Goal: Information Seeking & Learning: Stay updated

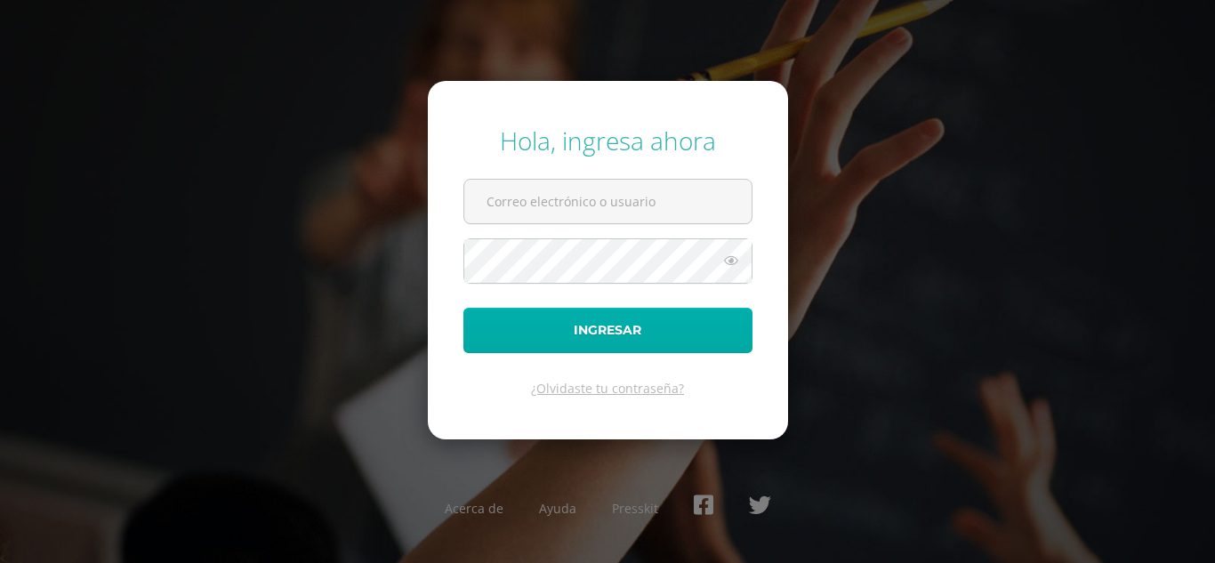
type input "[PERSON_NAME][EMAIL_ADDRESS][DOMAIN_NAME]"
click at [620, 334] on button "Ingresar" at bounding box center [607, 330] width 289 height 45
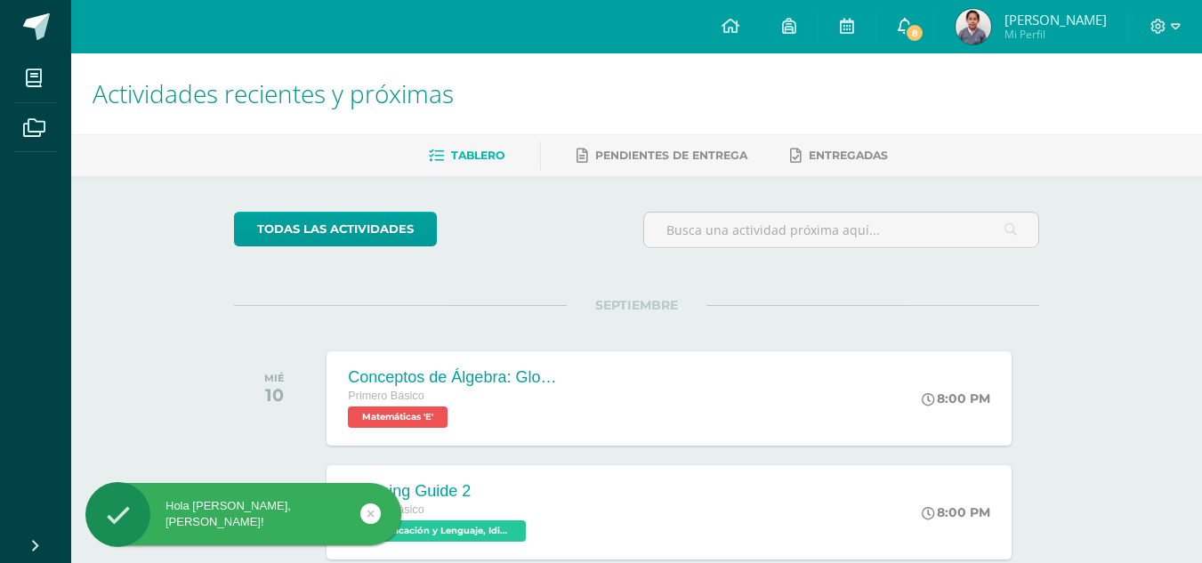
click at [921, 0] on div "Configuración Cerrar sesión [PERSON_NAME] Mi Perfil 8 8 Avisos 2042 avisos sin …" at bounding box center [636, 0] width 1130 height 0
click at [918, 28] on span "8" at bounding box center [915, 33] width 20 height 20
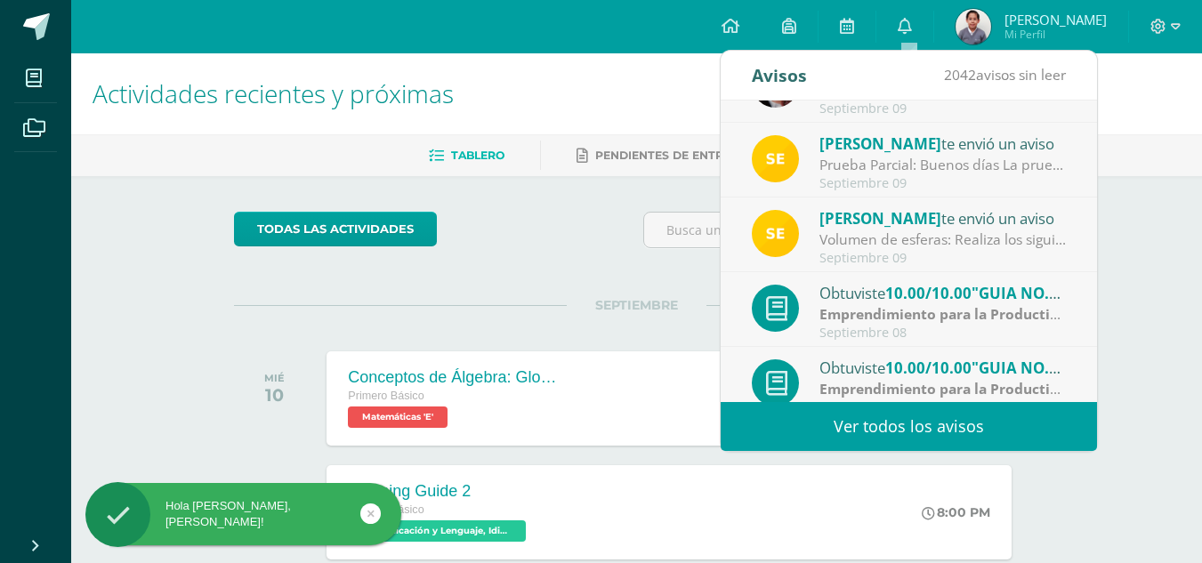
scroll to position [296, 0]
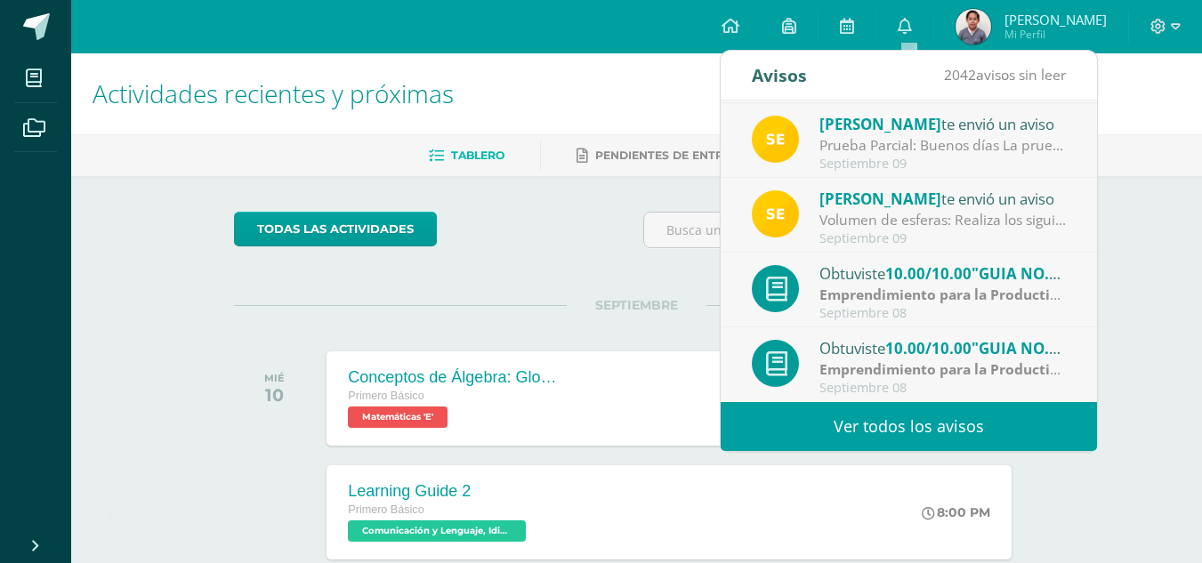
click at [933, 355] on span "10.00/10.00" at bounding box center [928, 348] width 86 height 20
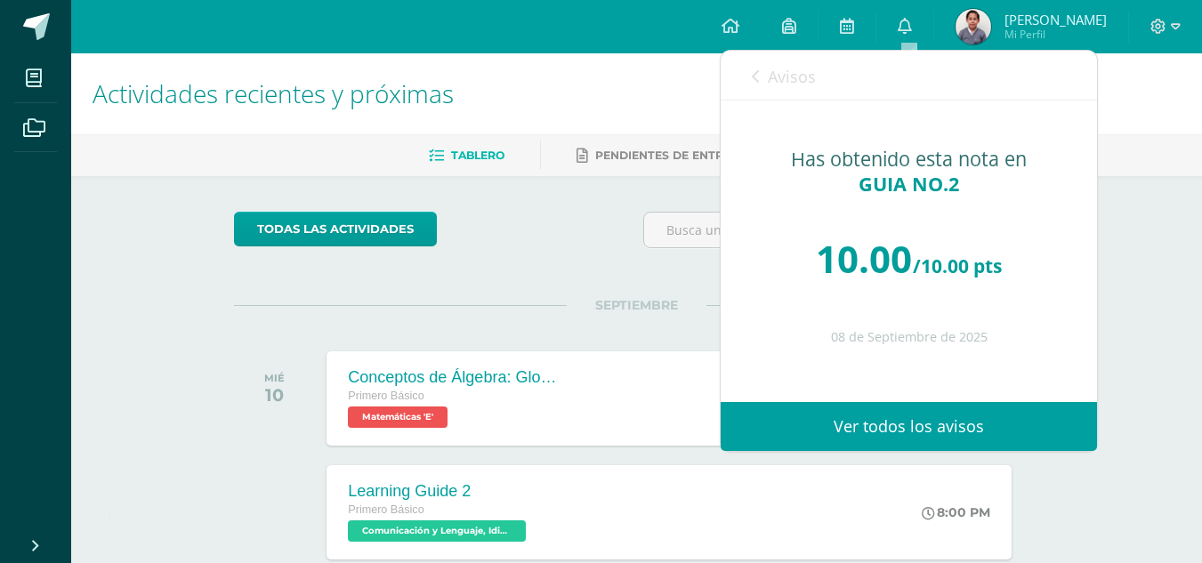
click at [766, 89] on link "Avisos" at bounding box center [784, 76] width 64 height 51
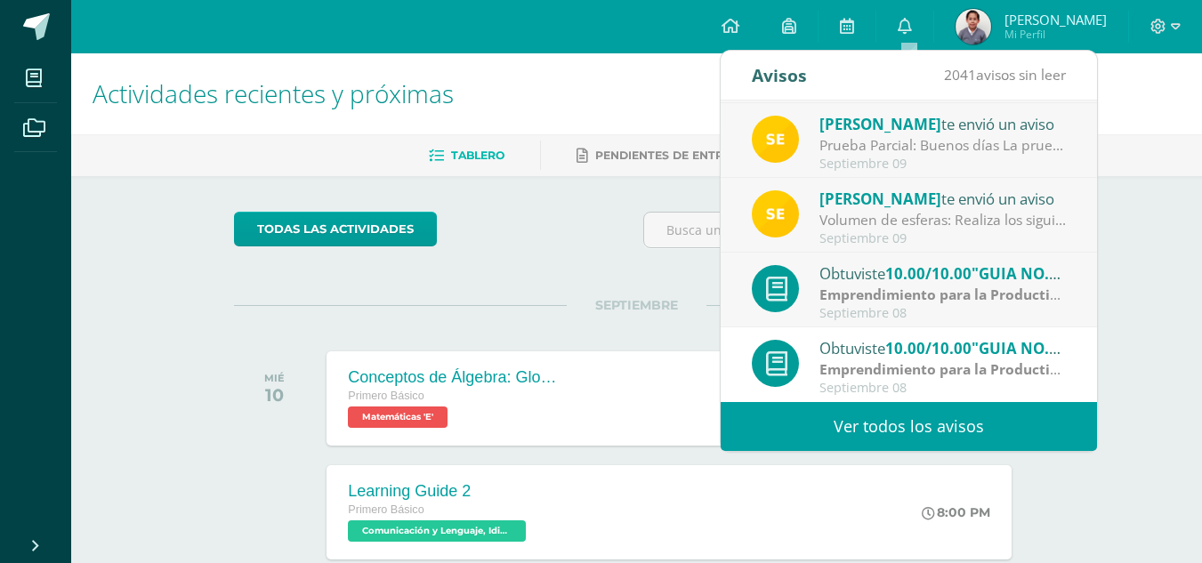
click at [912, 304] on strong "Emprendimiento para la Productividad" at bounding box center [953, 295] width 269 height 20
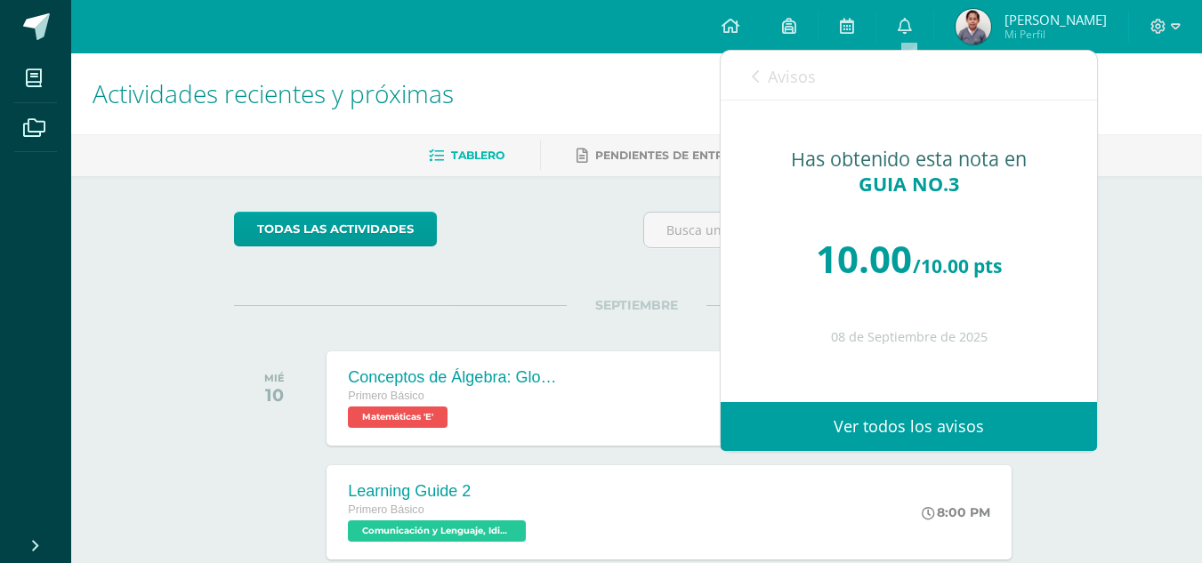
click at [789, 60] on link "Avisos" at bounding box center [784, 76] width 64 height 51
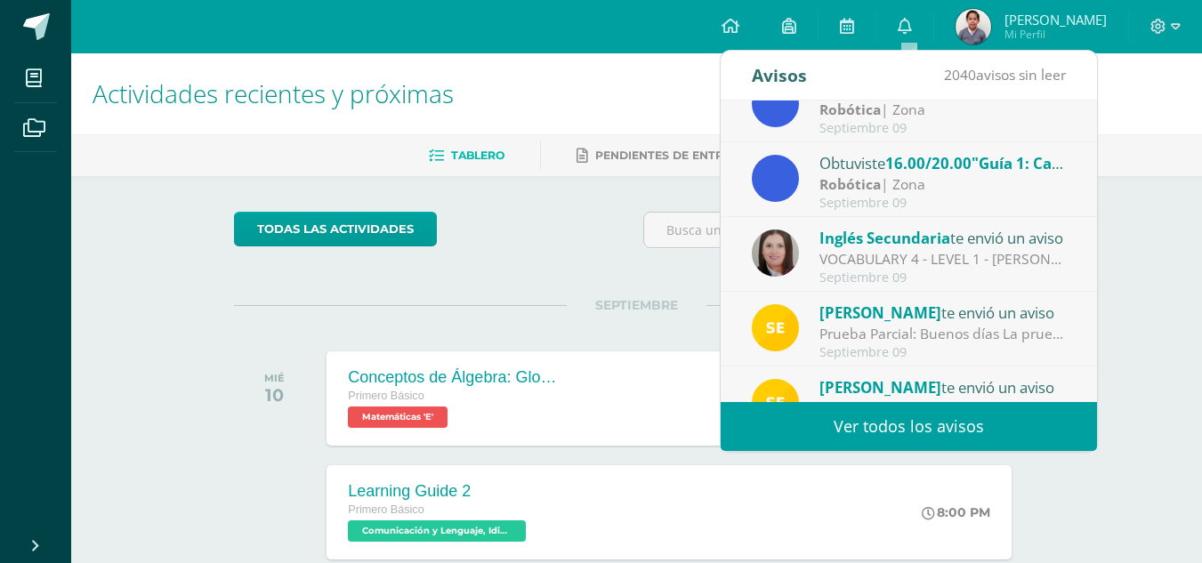
scroll to position [89, 0]
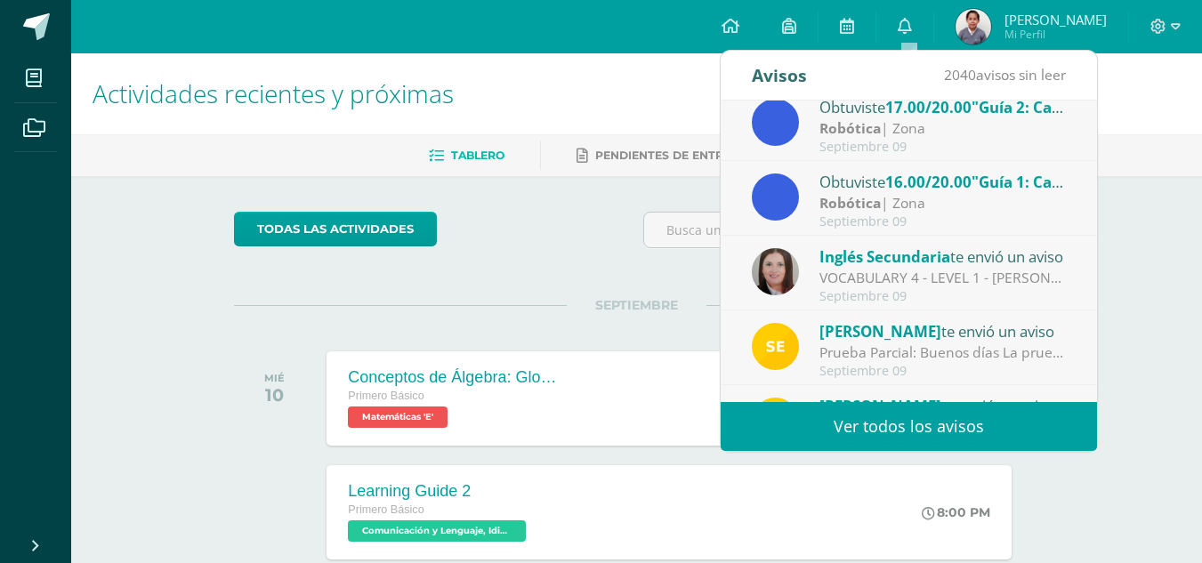
click at [877, 278] on div "VOCABULARY 4 - LEVEL 1 - [PERSON_NAME]: Dear students, I'm sending you the docu…" at bounding box center [942, 278] width 247 height 20
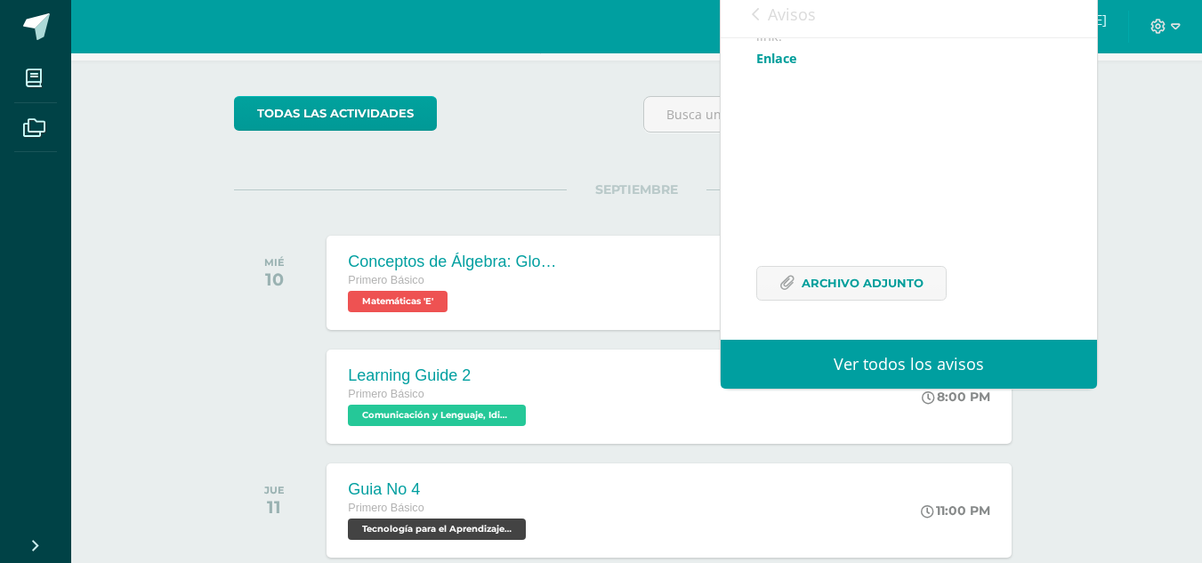
scroll to position [118, 0]
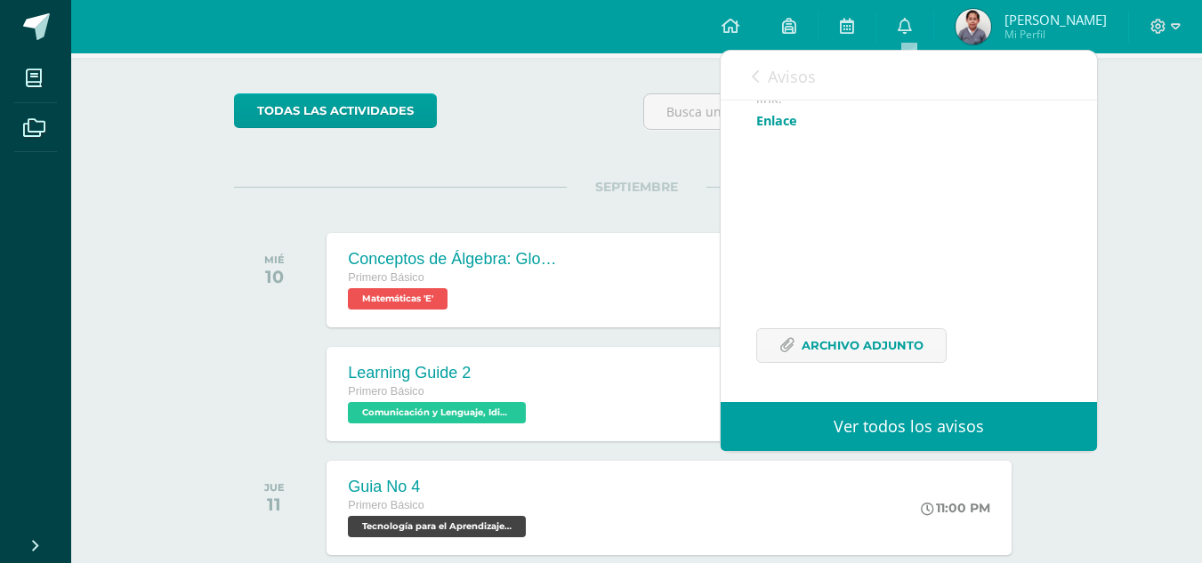
click at [827, 325] on div "Dear students, I'm sending you the document and link. General instructions: 1. …" at bounding box center [908, 61] width 305 height 645
click at [830, 334] on span "Archivo Adjunto" at bounding box center [862, 345] width 122 height 33
click at [766, 71] on link "Avisos" at bounding box center [784, 76] width 64 height 51
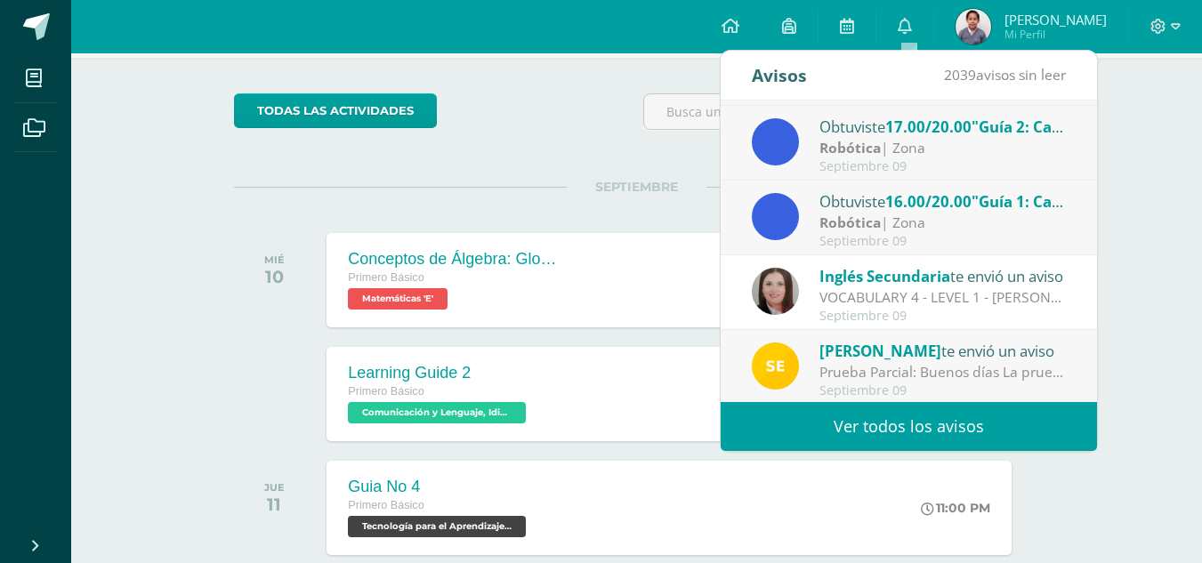
scroll to position [59, 0]
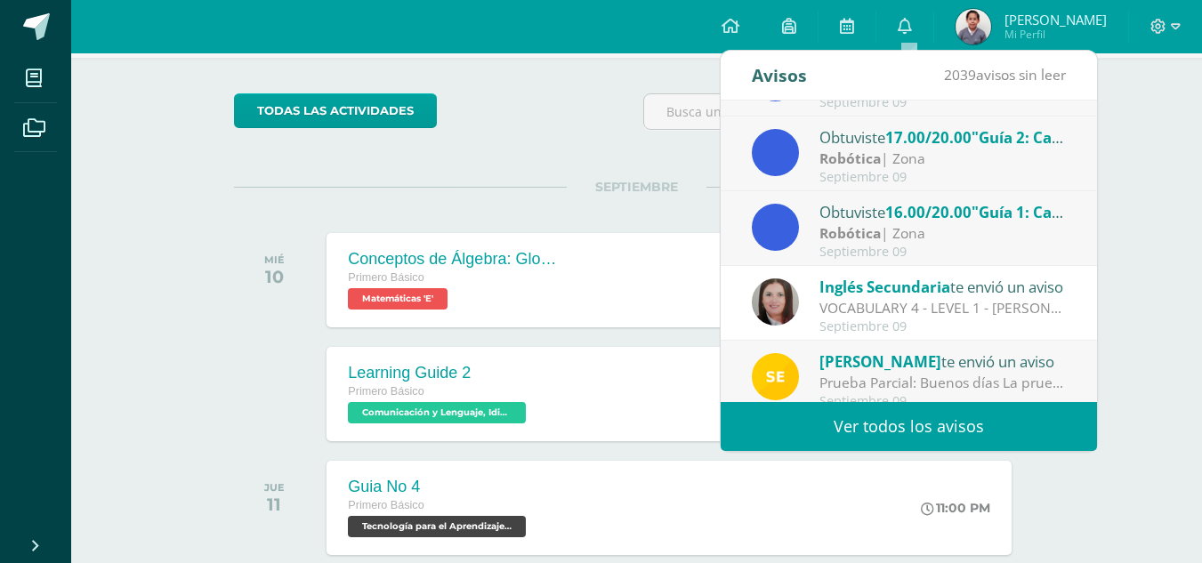
click at [895, 259] on div "Septiembre 09" at bounding box center [942, 252] width 247 height 15
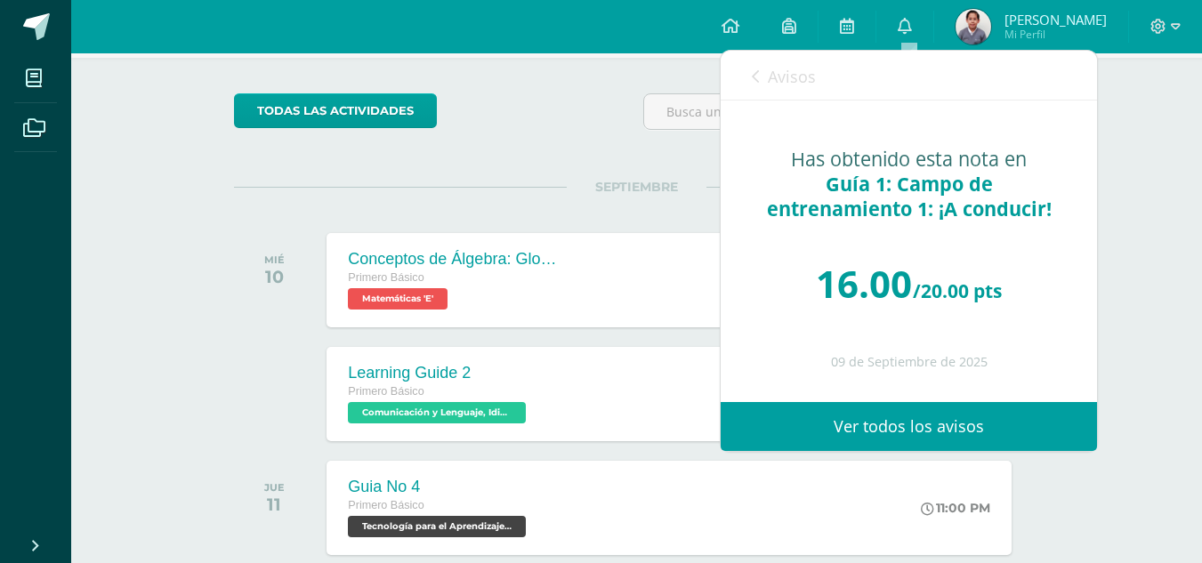
scroll to position [0, 0]
click at [776, 76] on span "Avisos" at bounding box center [792, 76] width 48 height 21
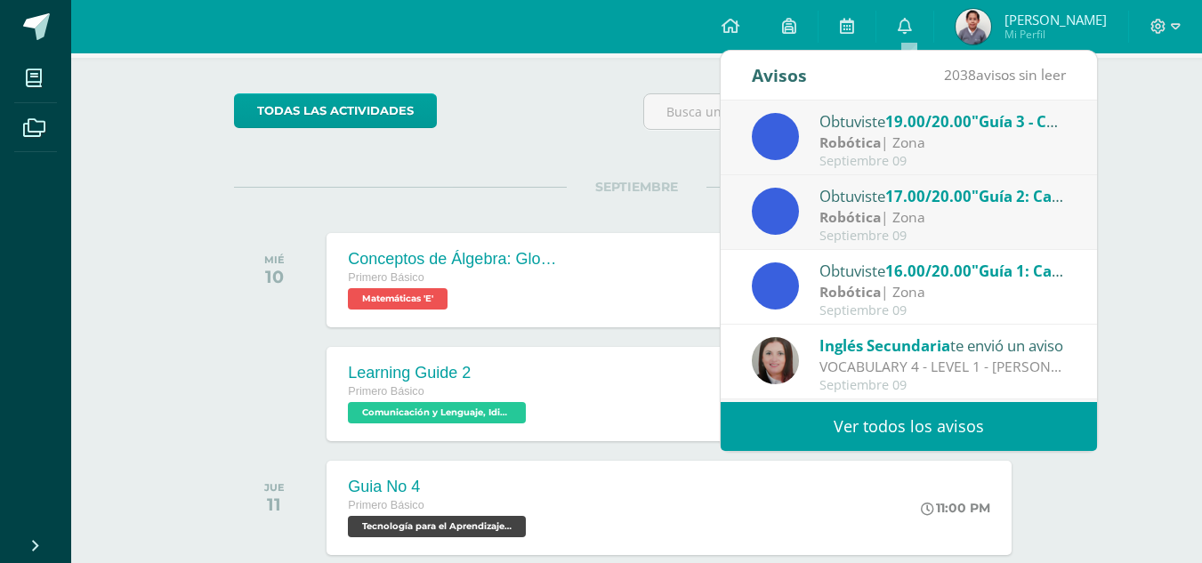
click at [834, 203] on div "Obtuviste 17.00/20.00 "Guía 2: Campo de Entrenamiento 2 - Jugando con Objetos" …" at bounding box center [942, 195] width 247 height 23
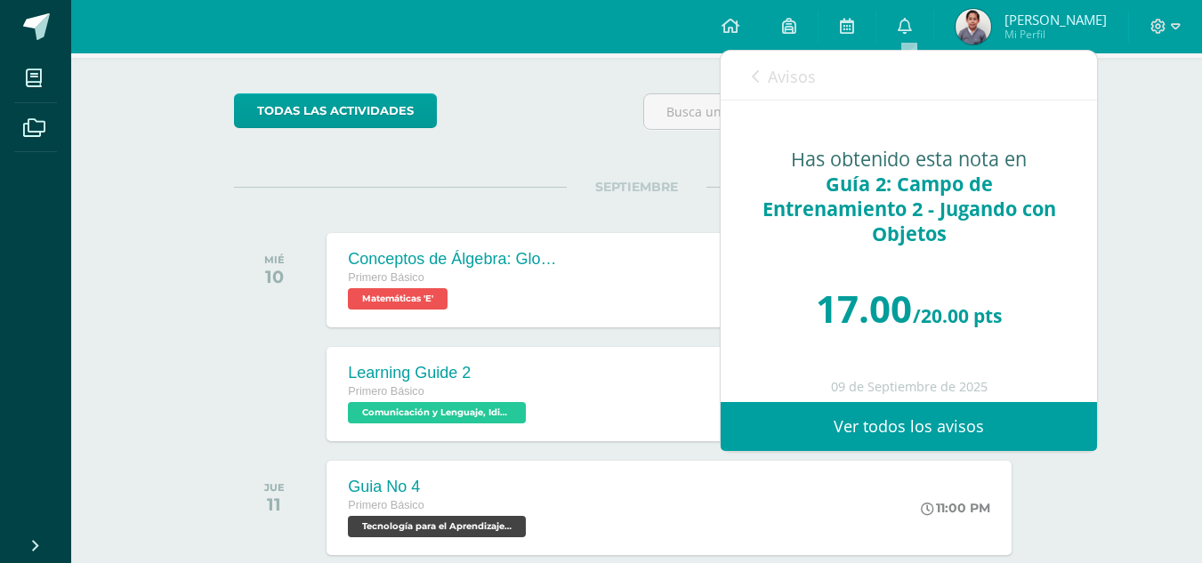
click at [800, 82] on span "Avisos" at bounding box center [792, 76] width 48 height 21
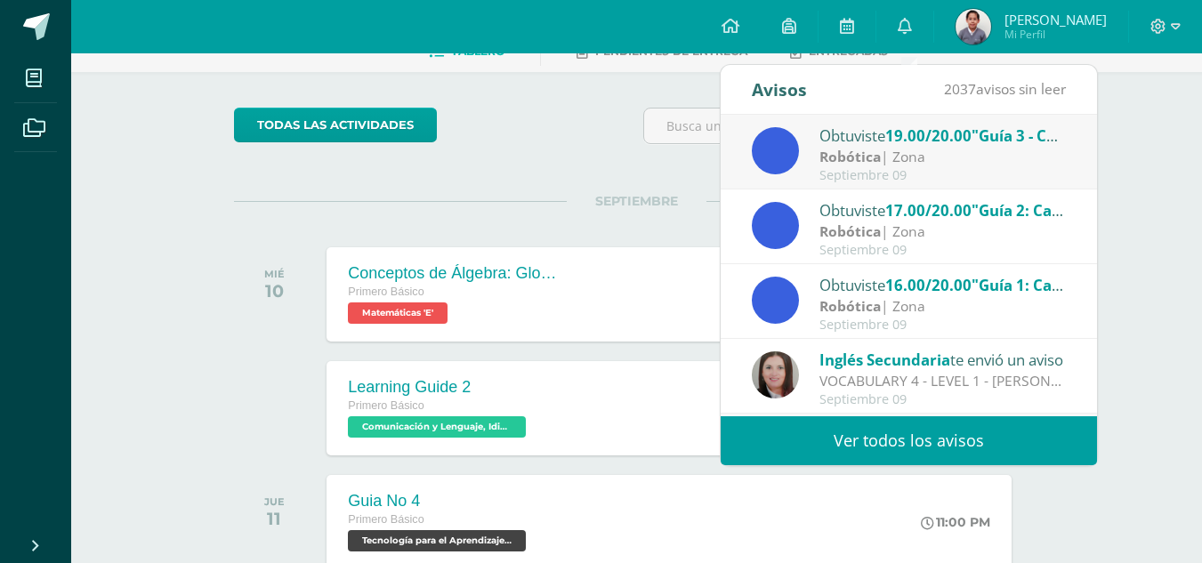
scroll to position [89, 0]
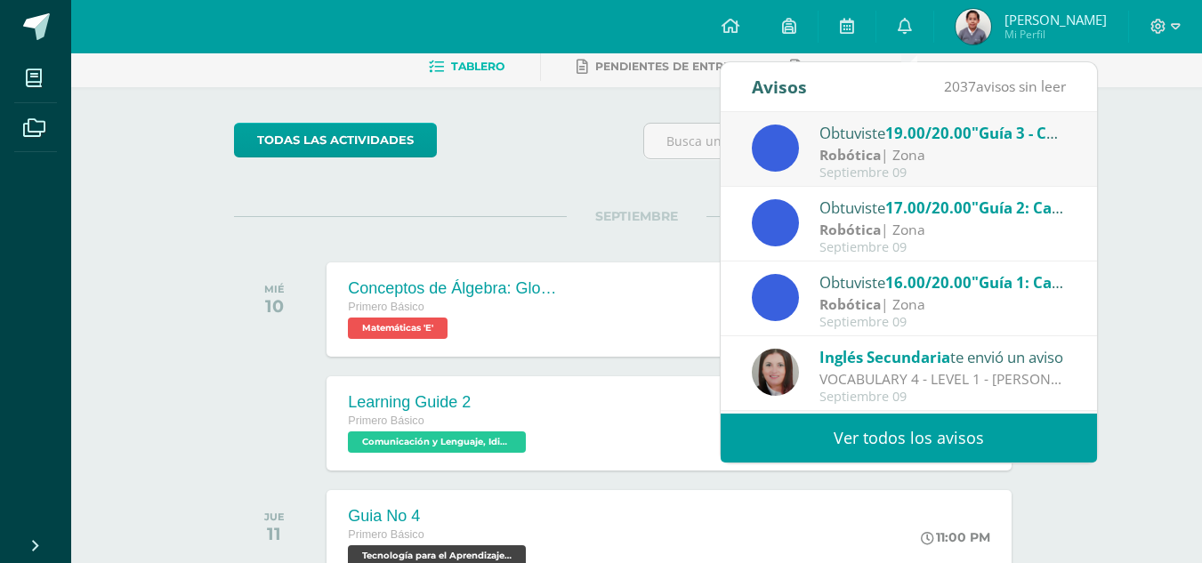
click at [878, 157] on div "Obtuviste 19.00/20.00 "Guía 3 - Campo de entrenamiento 3: Reaccionando ante lín…" at bounding box center [909, 150] width 314 height 59
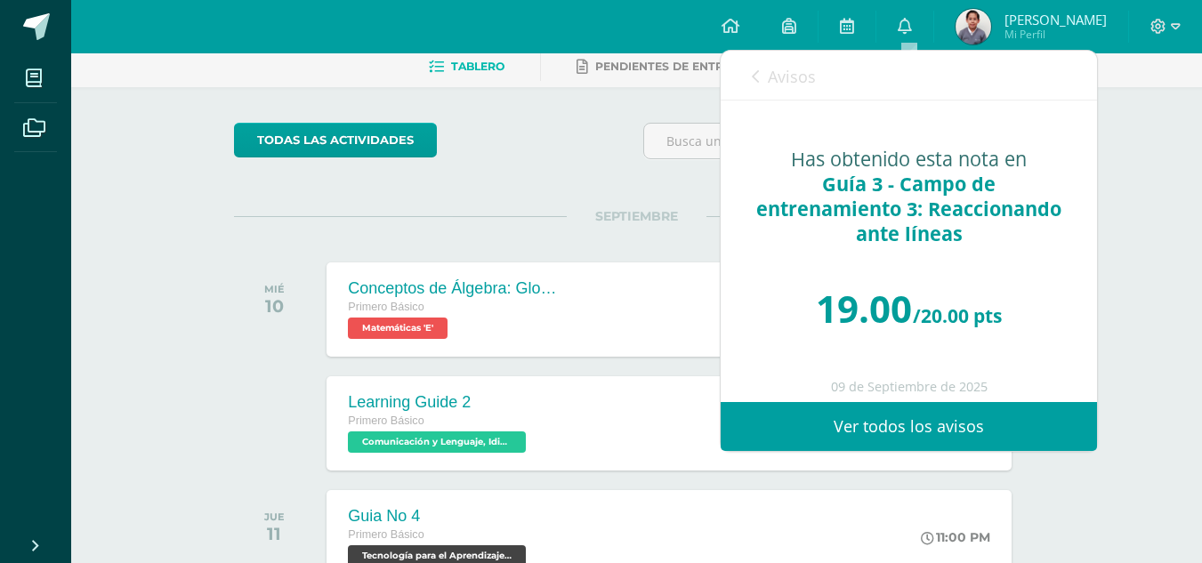
click at [806, 79] on span "Avisos" at bounding box center [792, 76] width 48 height 21
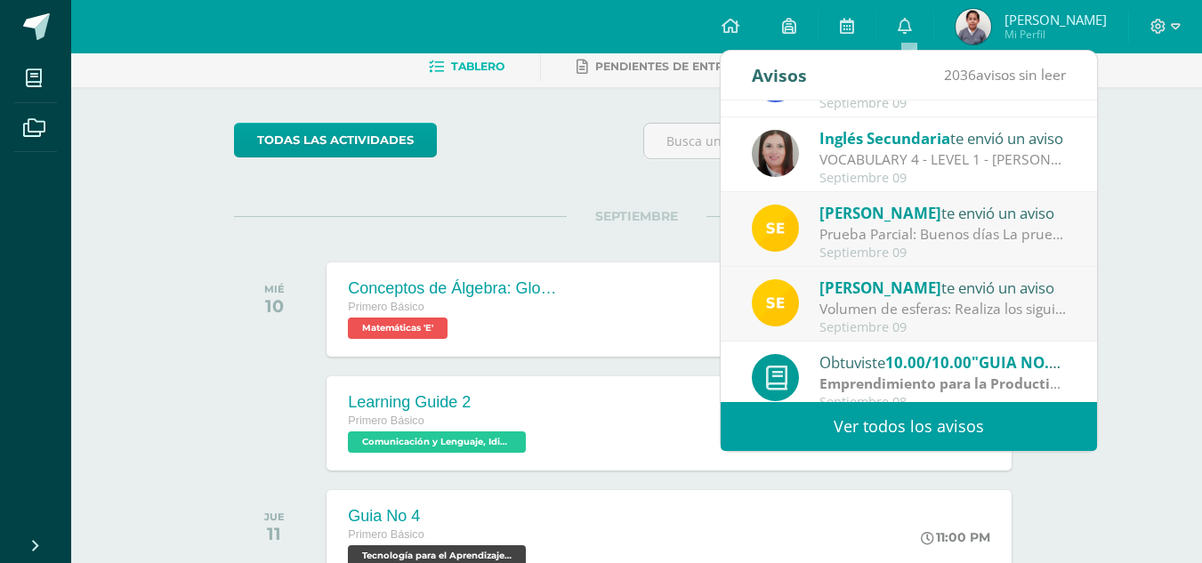
scroll to position [237, 0]
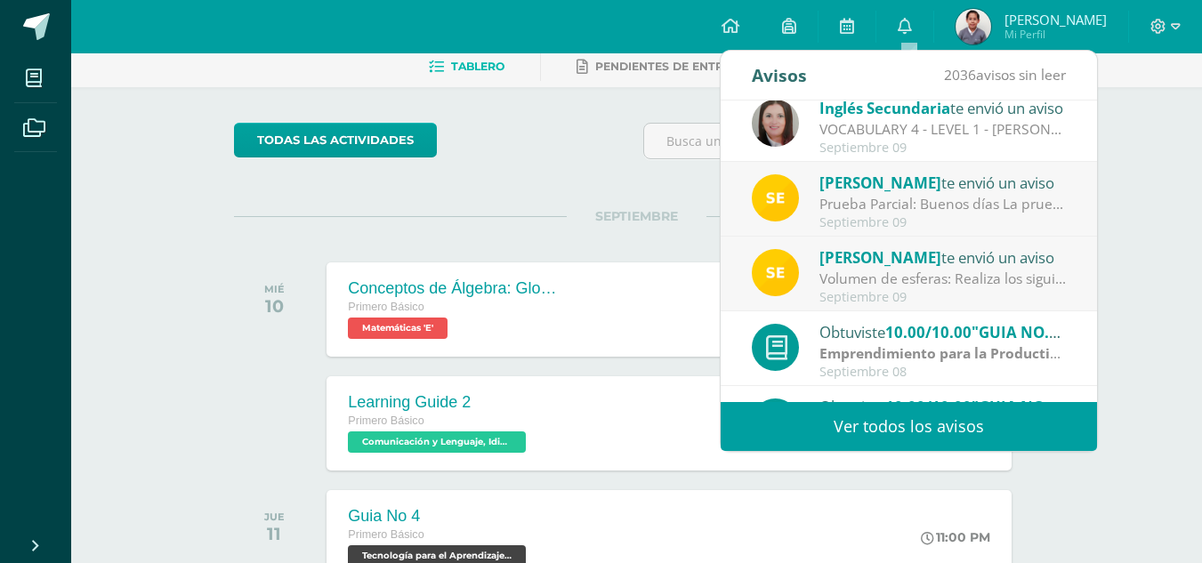
click at [901, 199] on div "Prueba Parcial: Buenos días La prueba Parcial se realizará la próxima semana en…" at bounding box center [942, 204] width 247 height 20
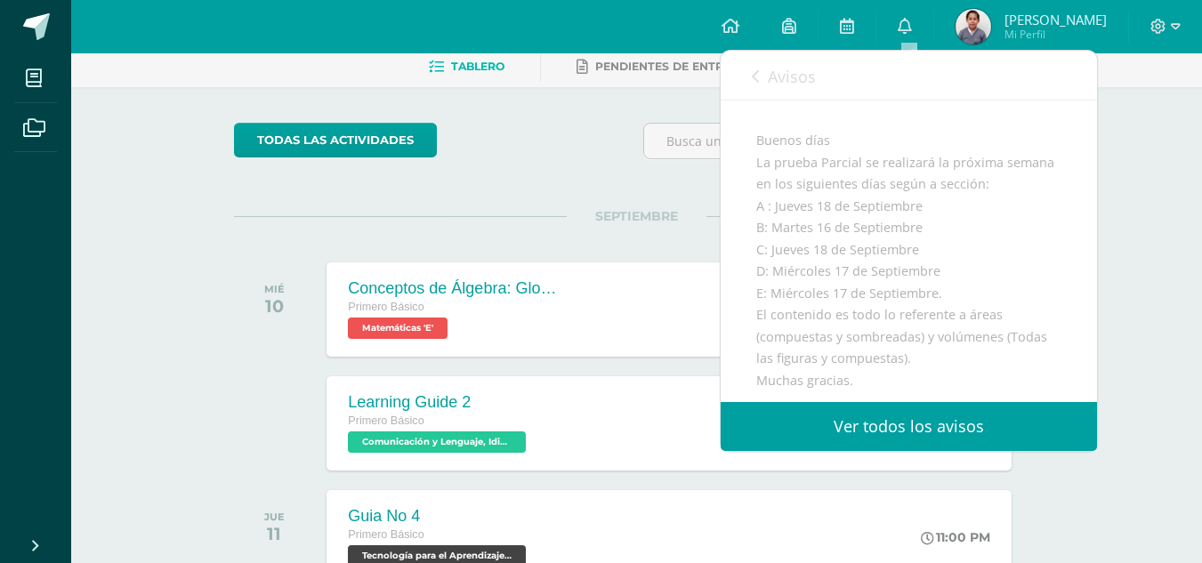
scroll to position [149, 0]
click at [793, 80] on span "Avisos" at bounding box center [792, 76] width 48 height 21
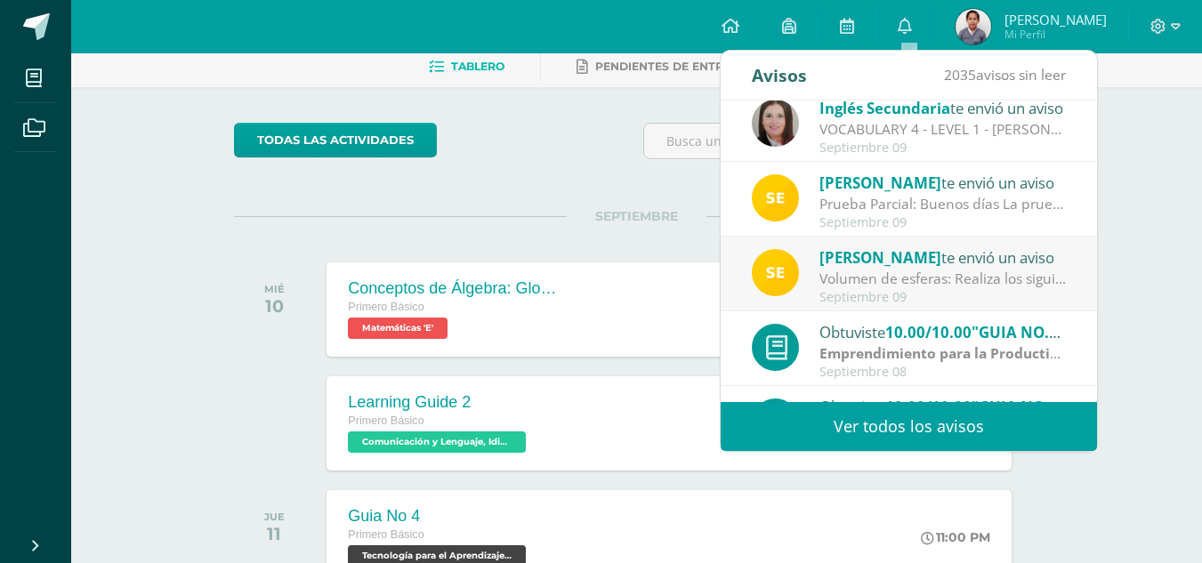
click at [868, 290] on div "Septiembre 09" at bounding box center [942, 297] width 247 height 15
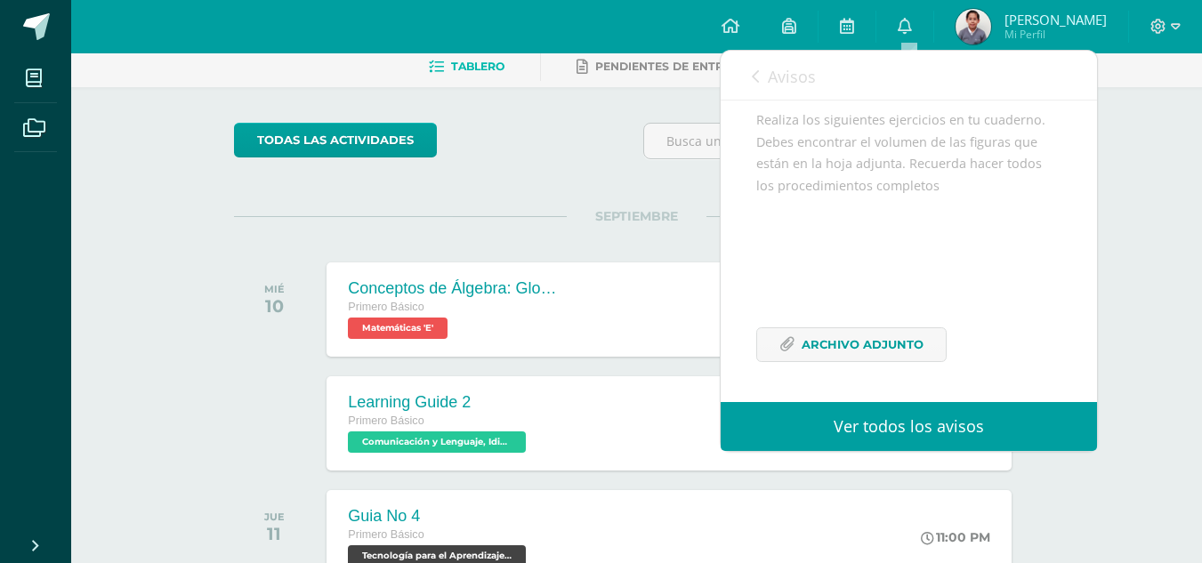
scroll to position [195, 0]
click at [835, 339] on span "Archivo Adjunto" at bounding box center [862, 344] width 122 height 33
click at [1167, 30] on span at bounding box center [1165, 27] width 30 height 20
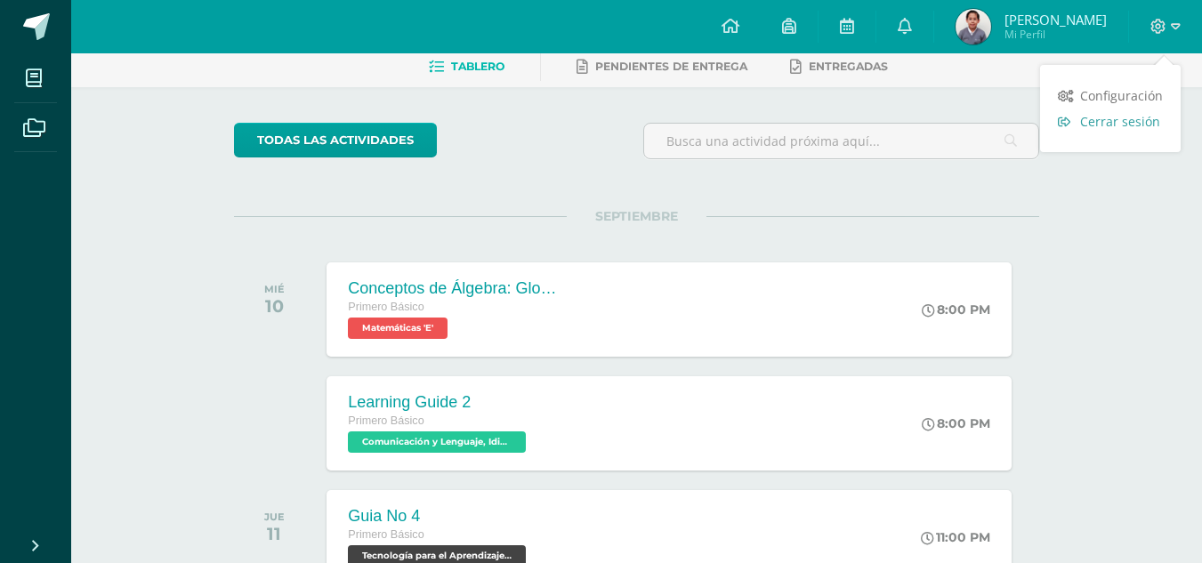
click at [1133, 128] on span "Cerrar sesión" at bounding box center [1120, 121] width 80 height 17
